Goal: Use online tool/utility: Utilize a website feature to perform a specific function

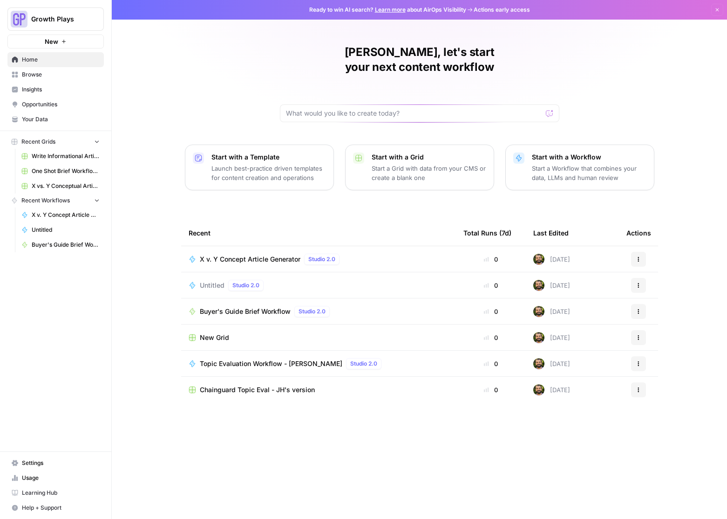
click at [248, 254] on span "X v. Y Concept Article Generator" at bounding box center [250, 258] width 101 height 9
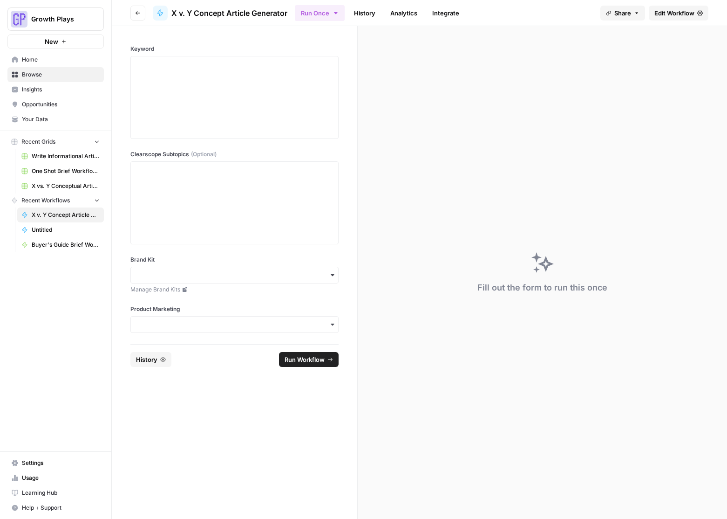
click at [47, 187] on span "X vs. Y Conceptual Articles" at bounding box center [66, 186] width 68 height 8
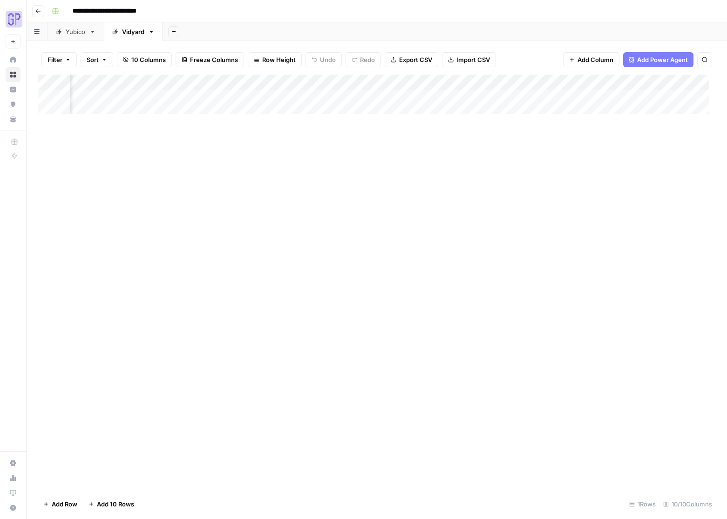
scroll to position [0, 267]
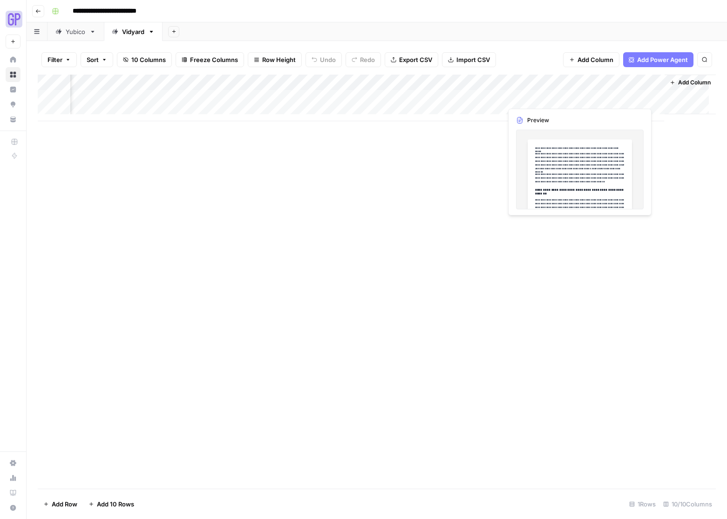
click at [614, 97] on div "Add Column" at bounding box center [377, 98] width 678 height 47
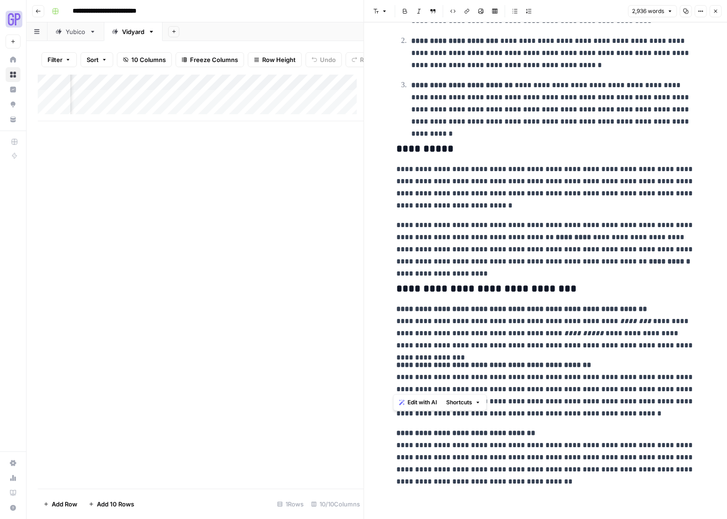
scroll to position [3955, 0]
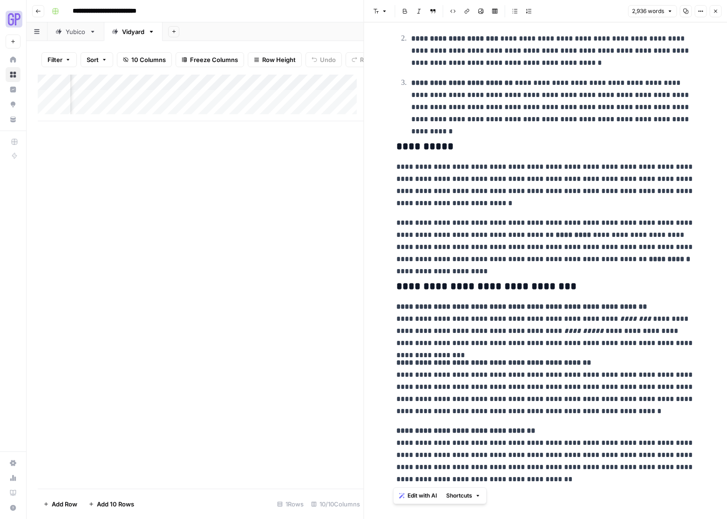
drag, startPoint x: 393, startPoint y: 46, endPoint x: 581, endPoint y: 502, distance: 493.6
copy div "**********"
